Goal: Find contact information: Find contact information

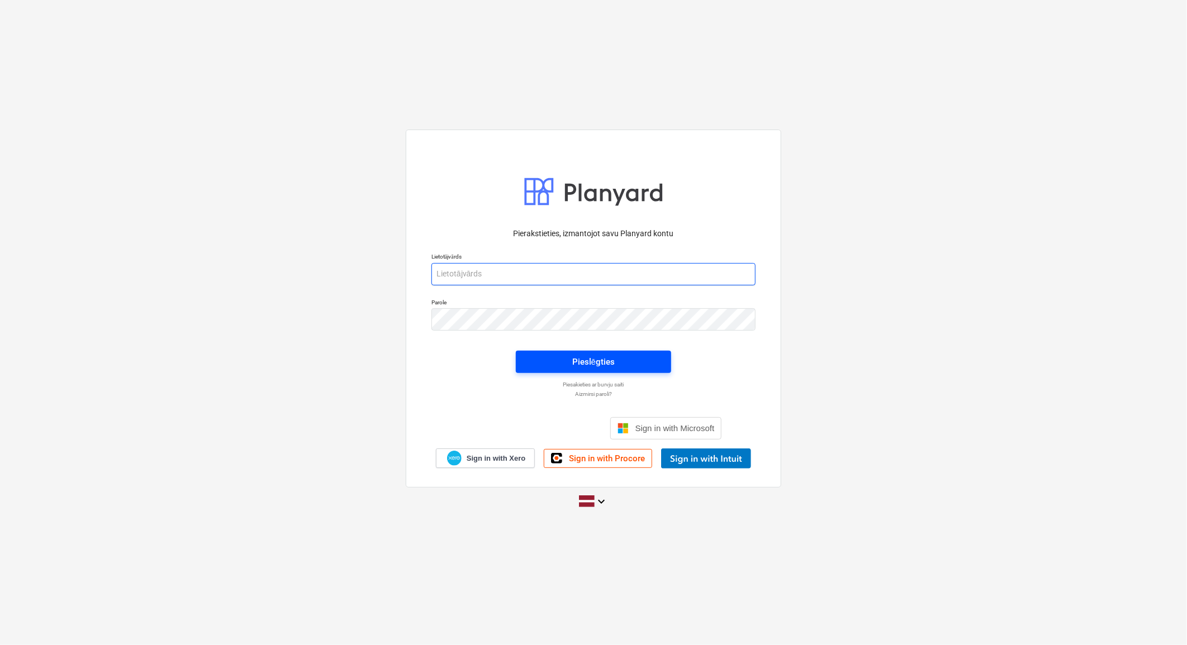
type input "[PERSON_NAME][EMAIL_ADDRESS][DOMAIN_NAME]"
click at [601, 360] on div "Pieslēgties" at bounding box center [593, 362] width 42 height 15
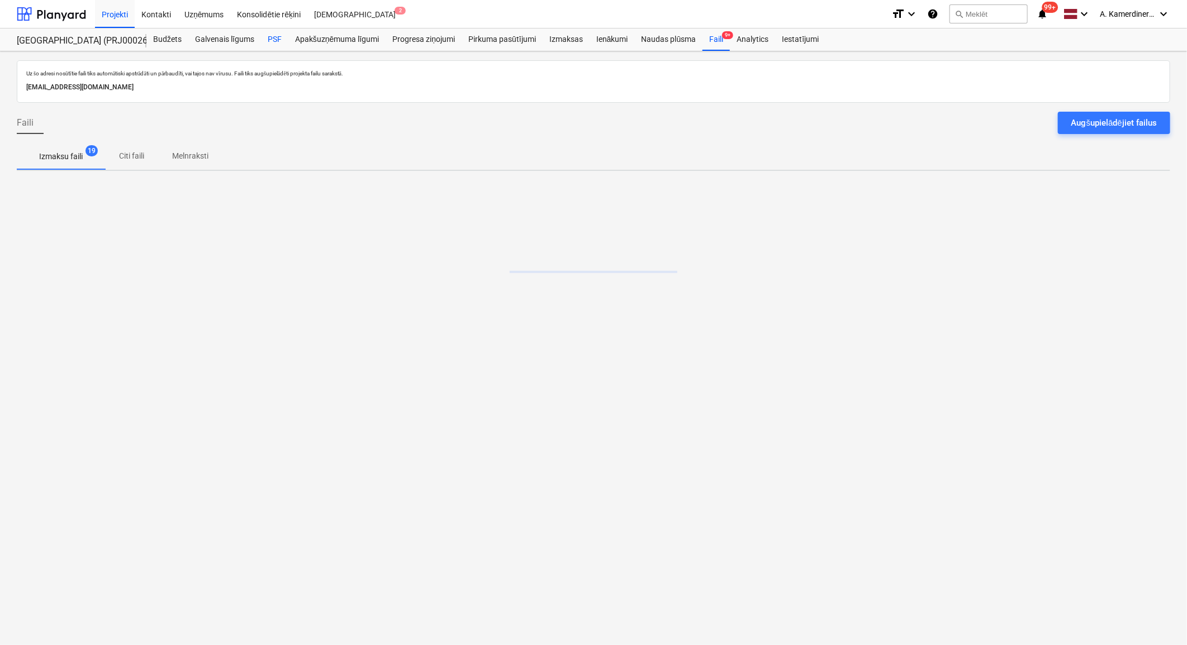
click at [278, 37] on div "PSF" at bounding box center [274, 39] width 27 height 22
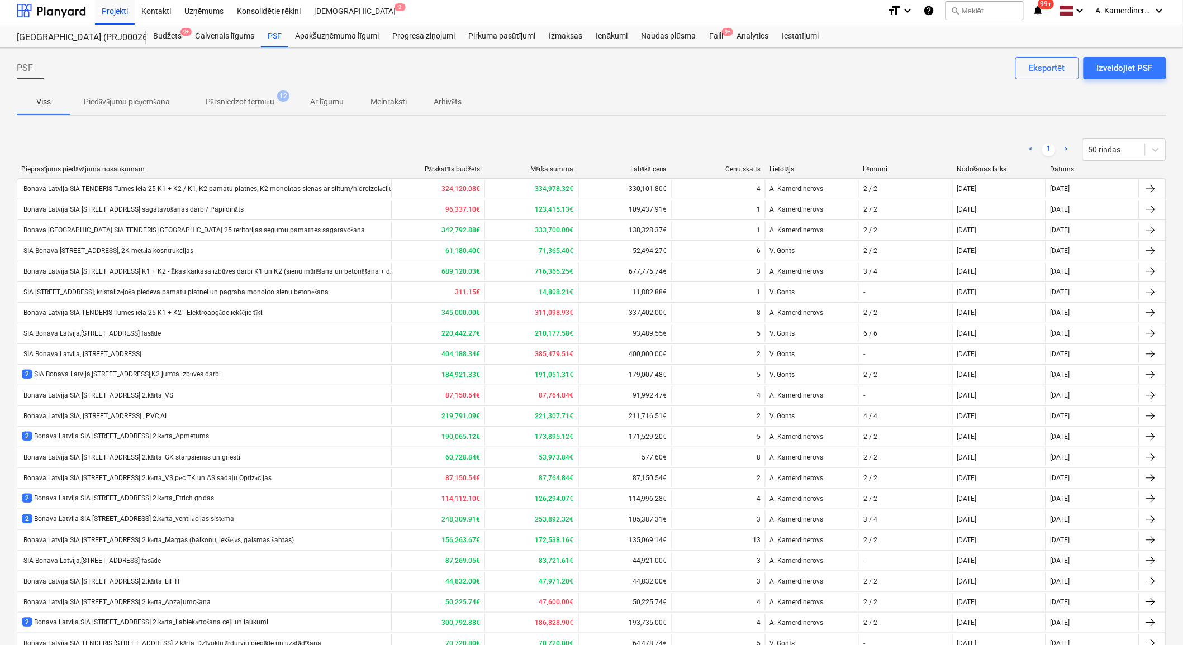
scroll to position [344, 0]
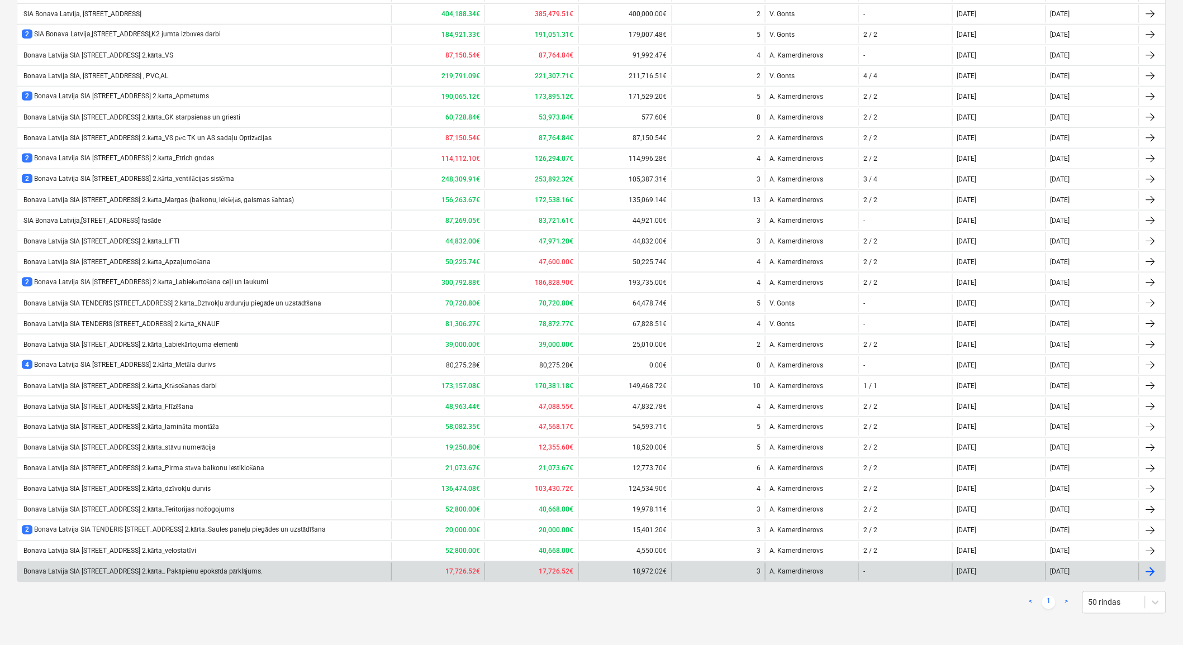
click at [144, 574] on div "Bonava Latvija SIA [STREET_ADDRESS] 2.kārta_ Pakāpienu epoksīda pārklājums." at bounding box center [142, 572] width 241 height 8
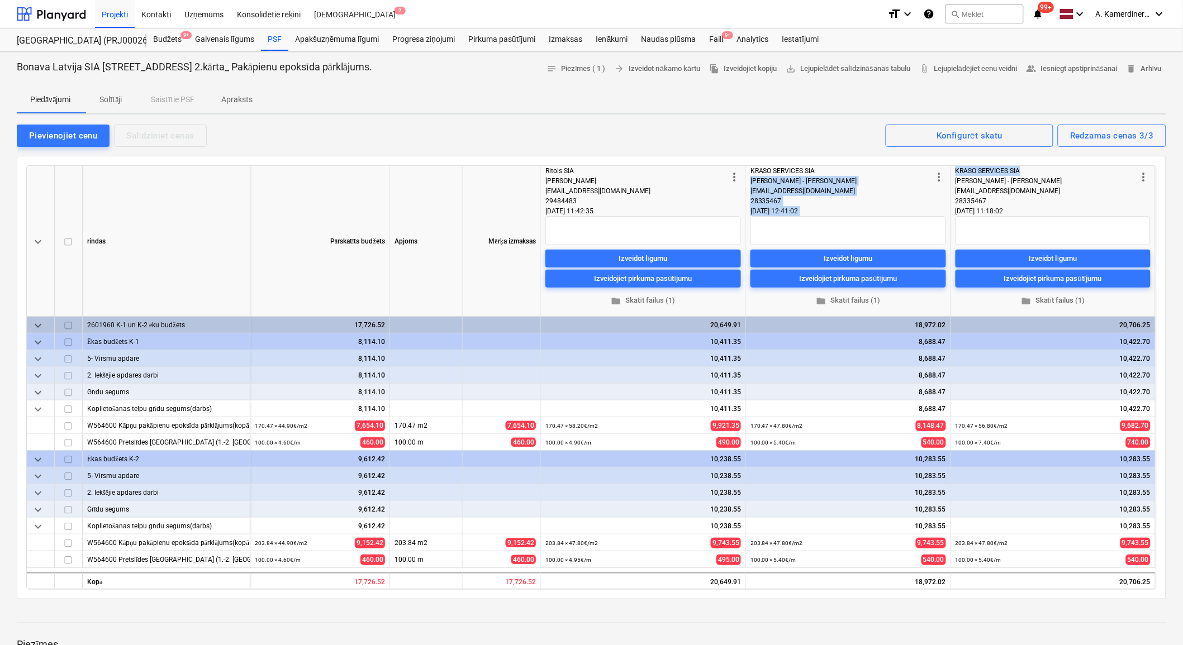
drag, startPoint x: 1020, startPoint y: 170, endPoint x: 937, endPoint y: 169, distance: 82.1
click at [0, 0] on div "keyboard_arrow_down rindas Pārskatīts budžets Apjoms Mērķa izmaksas more_vert R…" at bounding box center [0, 0] width 0 height 0
drag, startPoint x: 937, startPoint y: 169, endPoint x: 985, endPoint y: 187, distance: 51.5
click at [985, 187] on span "[EMAIL_ADDRESS][DOMAIN_NAME]" at bounding box center [1007, 191] width 105 height 8
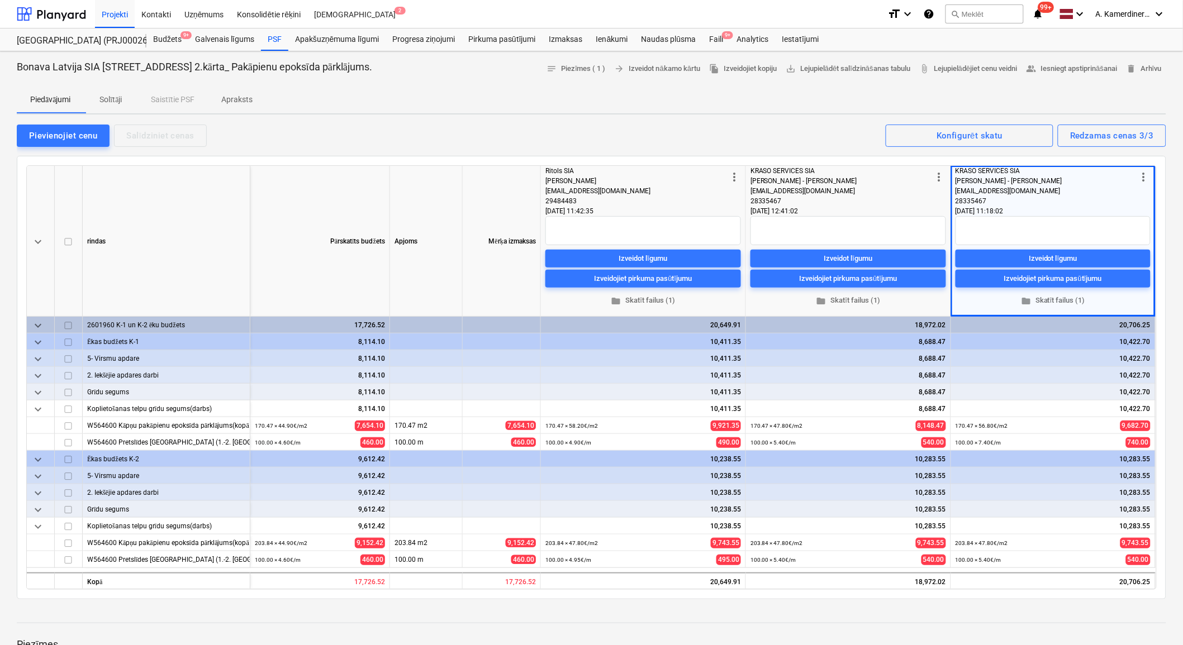
click at [1012, 209] on div "[DATE] 11:18:02" at bounding box center [1052, 211] width 195 height 10
click at [1023, 209] on div "[DATE] 11:18:02" at bounding box center [1052, 211] width 195 height 10
